Goal: Information Seeking & Learning: Learn about a topic

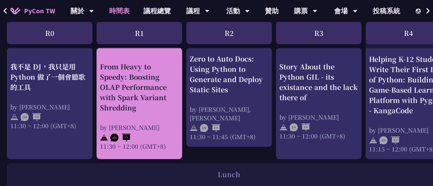
scroll to position [398, 0]
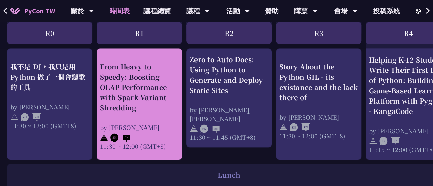
click at [137, 79] on div "From Heavy to Speedy: Boosting OLAP Performance with Spark Variant Shredding" at bounding box center [139, 87] width 79 height 51
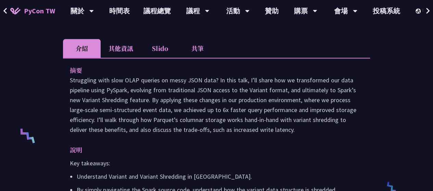
scroll to position [204, 0]
click at [128, 54] on li "其他資訊" at bounding box center [121, 48] width 40 height 19
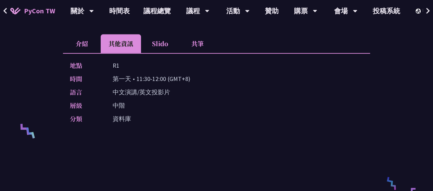
scroll to position [206, 0]
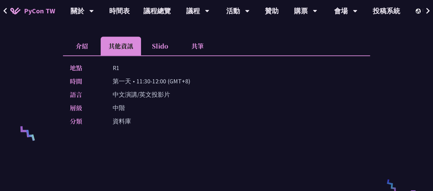
click at [140, 100] on p "中文演講/英文投影片" at bounding box center [141, 95] width 57 height 10
click at [158, 54] on li "Slido" at bounding box center [160, 46] width 38 height 19
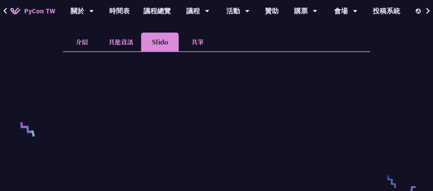
scroll to position [207, 0]
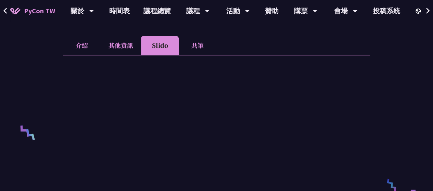
click at [195, 54] on li "共筆" at bounding box center [198, 45] width 38 height 19
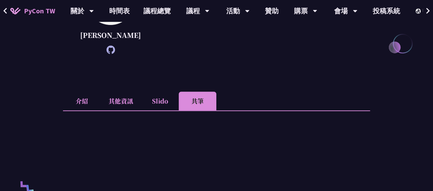
scroll to position [0, 0]
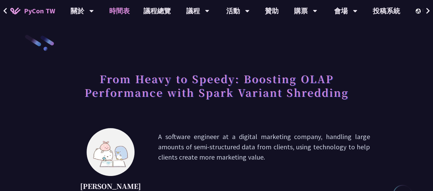
click at [119, 11] on link "時間表" at bounding box center [119, 11] width 34 height 22
click at [119, 10] on link "時間表" at bounding box center [119, 11] width 34 height 22
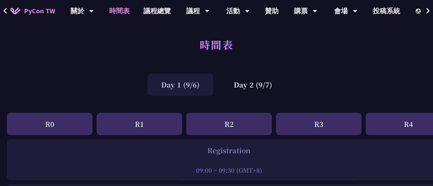
click at [191, 90] on div "Day 1 (9/6)" at bounding box center [180, 85] width 66 height 22
click at [156, 116] on div "R1" at bounding box center [139, 124] width 86 height 22
click at [136, 128] on div "R1" at bounding box center [139, 124] width 86 height 22
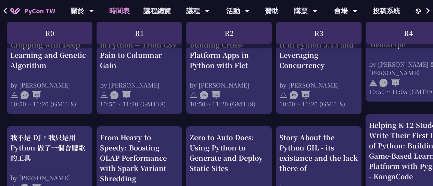
scroll to position [324, 0]
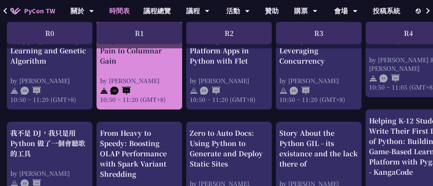
click at [148, 83] on div "by [PERSON_NAME]" at bounding box center [139, 80] width 79 height 9
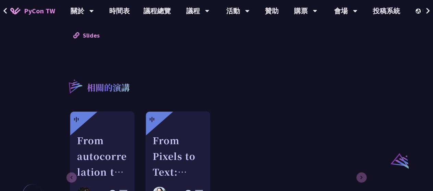
scroll to position [444, 0]
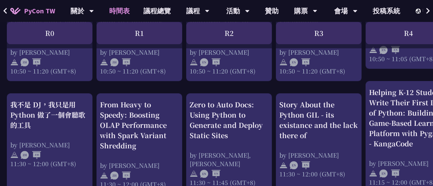
scroll to position [355, 0]
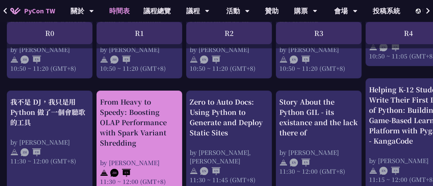
click at [146, 119] on div "From Heavy to Speedy: Boosting OLAP Performance with Spark Variant Shredding" at bounding box center [139, 122] width 79 height 51
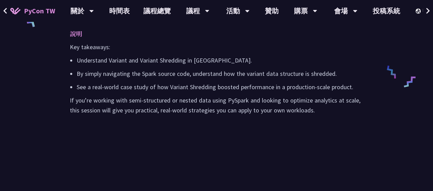
scroll to position [321, 0]
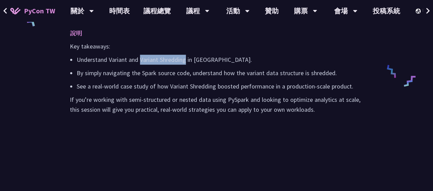
drag, startPoint x: 140, startPoint y: 69, endPoint x: 185, endPoint y: 67, distance: 45.5
click at [185, 65] on p "Understand Variant and Variant Shredding in [GEOGRAPHIC_DATA]." at bounding box center [220, 60] width 286 height 10
